Goal: Task Accomplishment & Management: Manage account settings

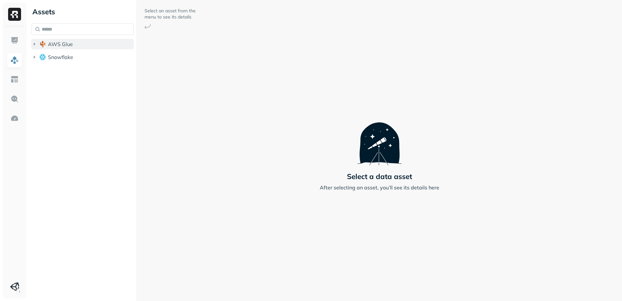
click at [60, 46] on span "AWS Glue" at bounding box center [60, 44] width 25 height 6
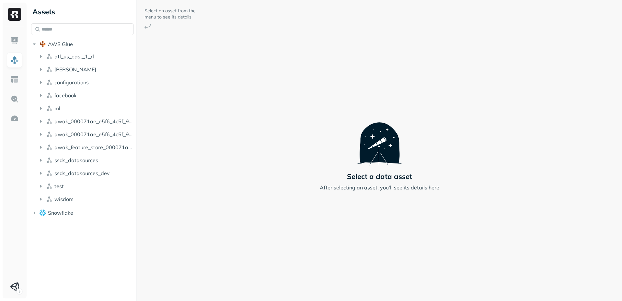
click at [52, 193] on ul "atl_us_east_1_rl [PERSON_NAME] configurations facebook ml qwak_000071ae_e5f6_4c…" at bounding box center [84, 129] width 100 height 156
click at [52, 203] on button "wisdom" at bounding box center [86, 199] width 97 height 10
click at [53, 214] on span "Tables" at bounding box center [60, 211] width 16 height 6
click at [78, 224] on span "analytics_ssds" at bounding box center [80, 223] width 36 height 6
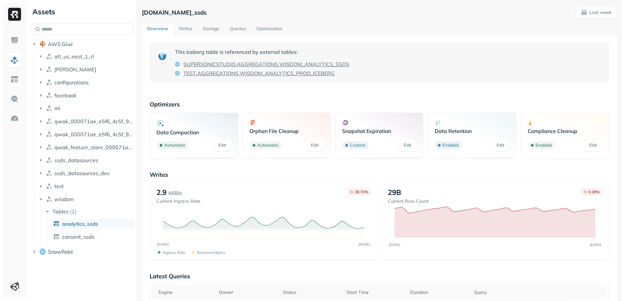
click at [503, 146] on link "Edit" at bounding box center [501, 145] width 18 height 12
